Goal: Task Accomplishment & Management: Manage account settings

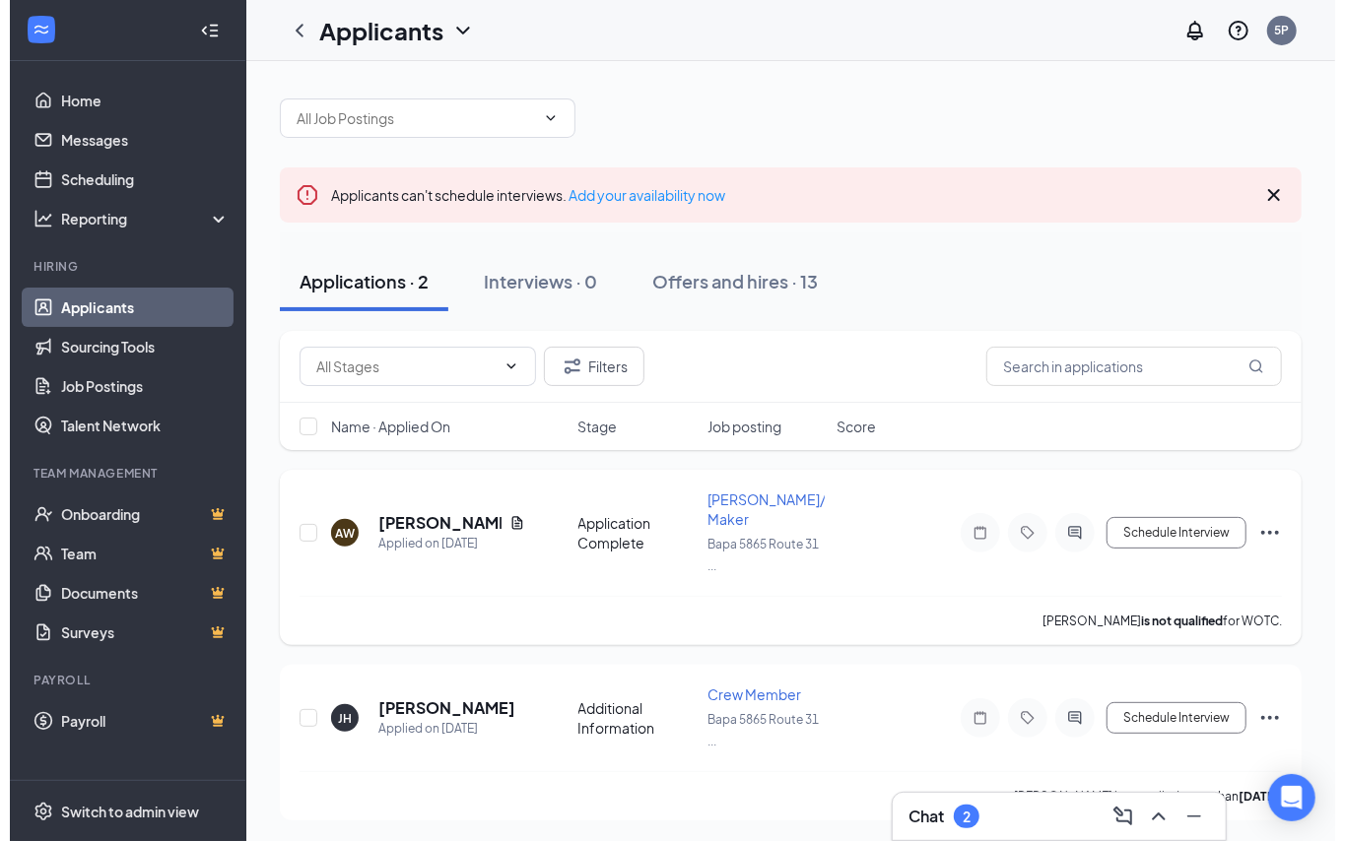
scroll to position [8, 0]
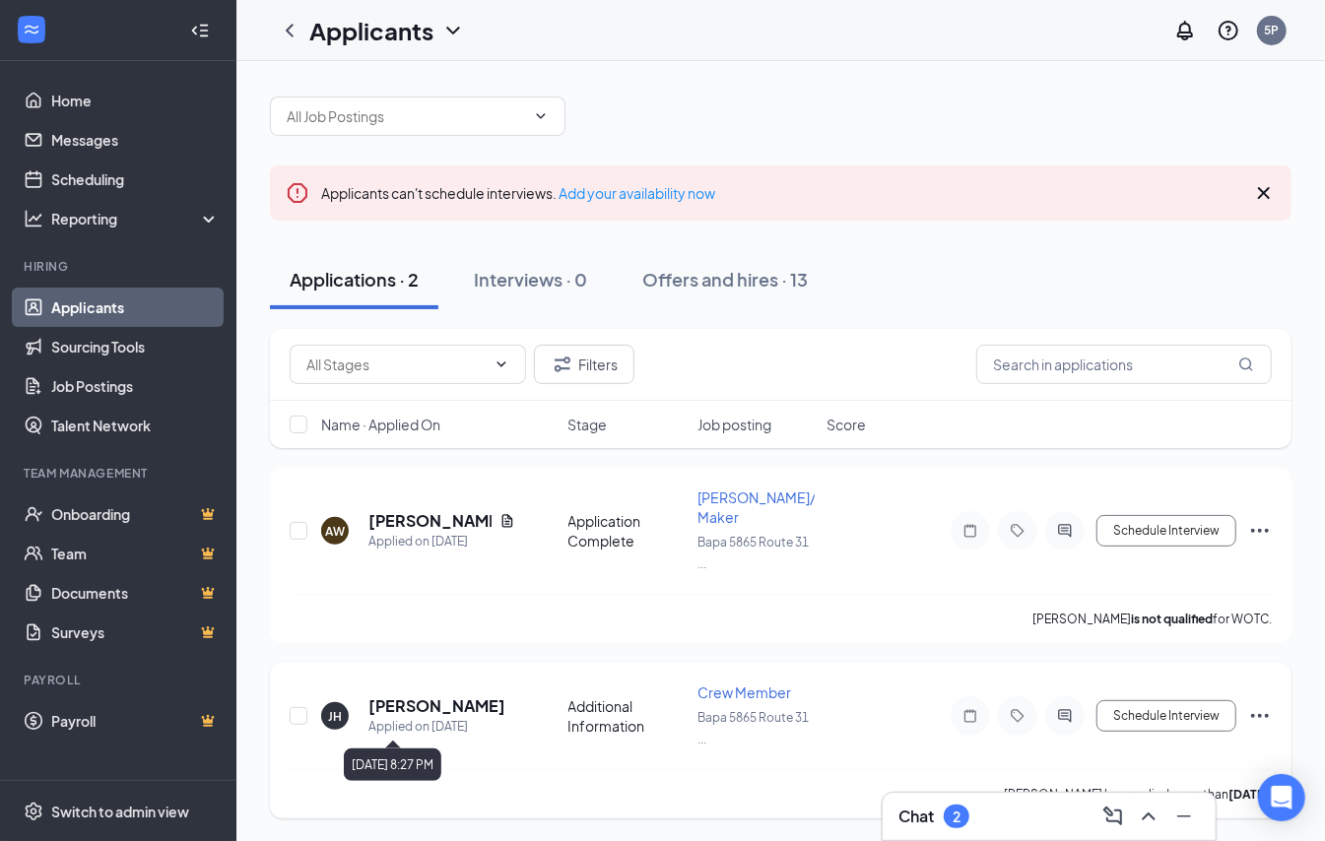
click at [400, 717] on div "Applied on [DATE]" at bounding box center [436, 727] width 137 height 20
click at [387, 711] on h5 "[PERSON_NAME]" at bounding box center [436, 706] width 137 height 22
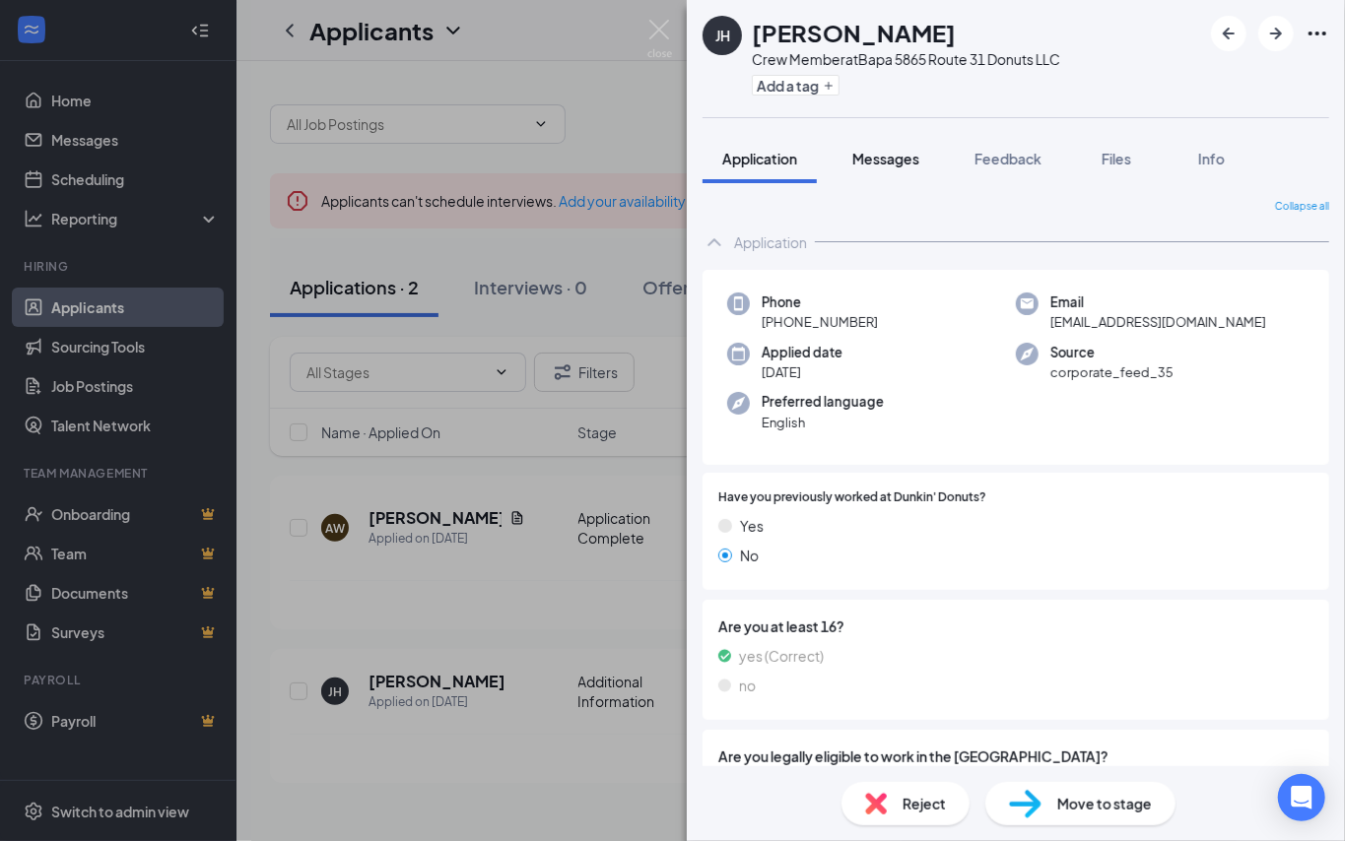
click at [903, 175] on button "Messages" at bounding box center [885, 158] width 106 height 49
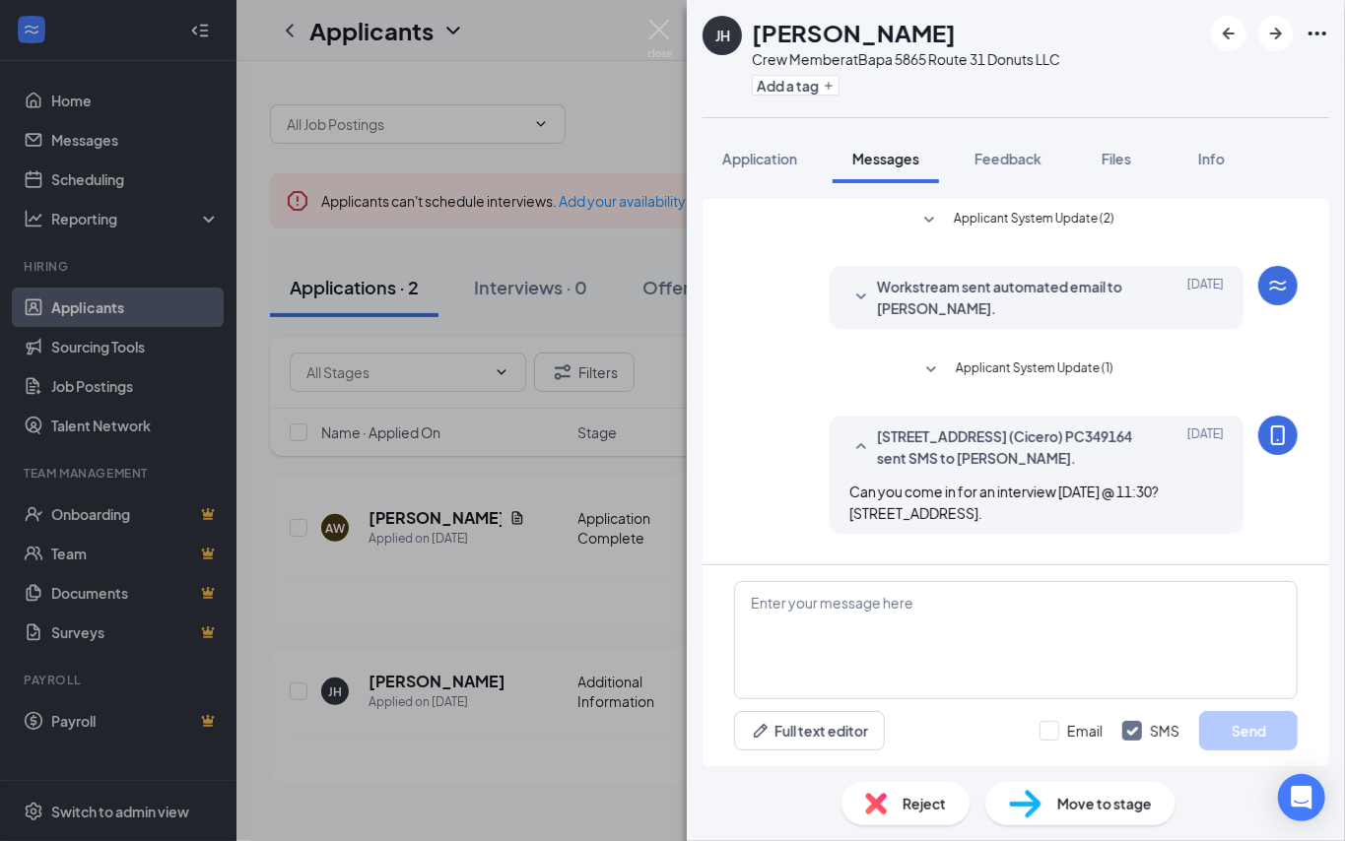
click at [908, 804] on span "Reject" at bounding box center [923, 804] width 43 height 22
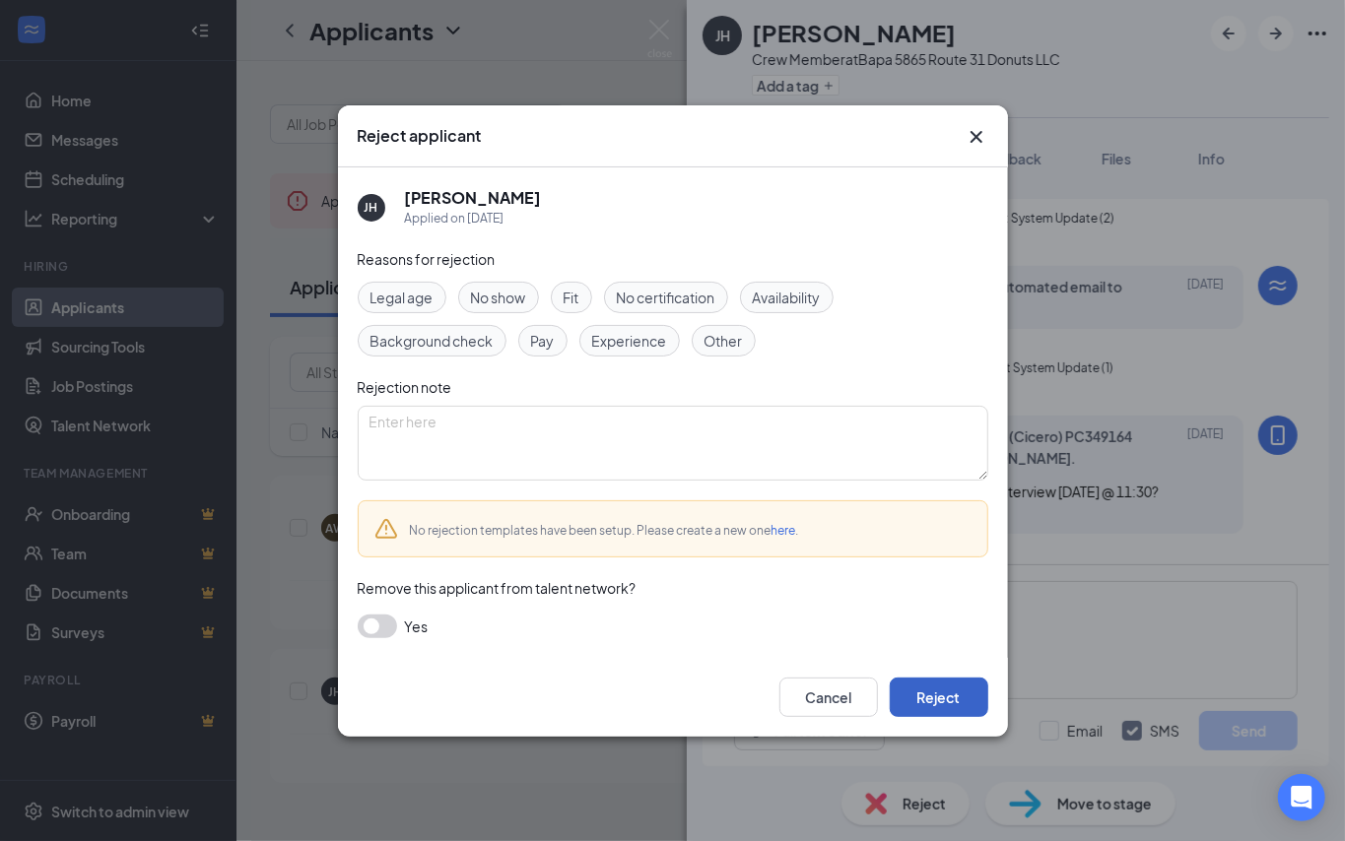
click at [915, 687] on button "Reject" at bounding box center [938, 697] width 99 height 39
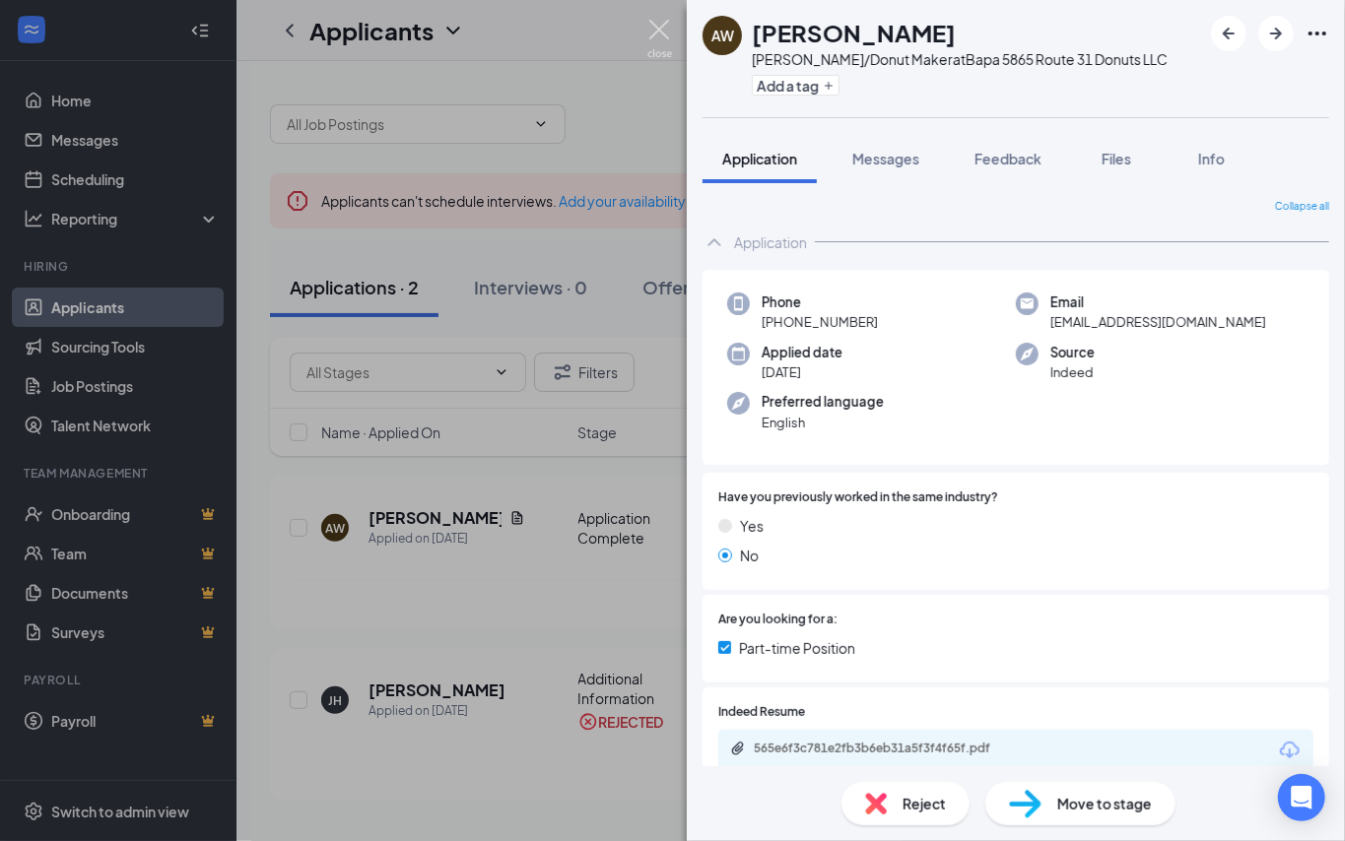
click at [668, 33] on img at bounding box center [659, 39] width 25 height 38
